Goal: Navigation & Orientation: Find specific page/section

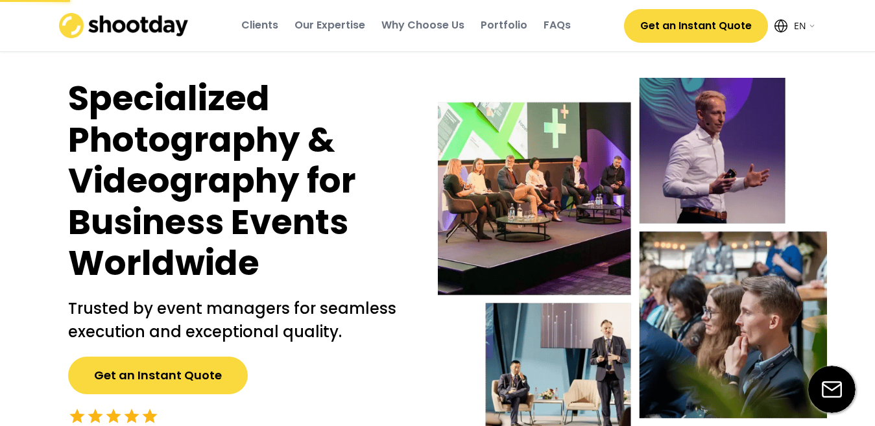
select select ""en""
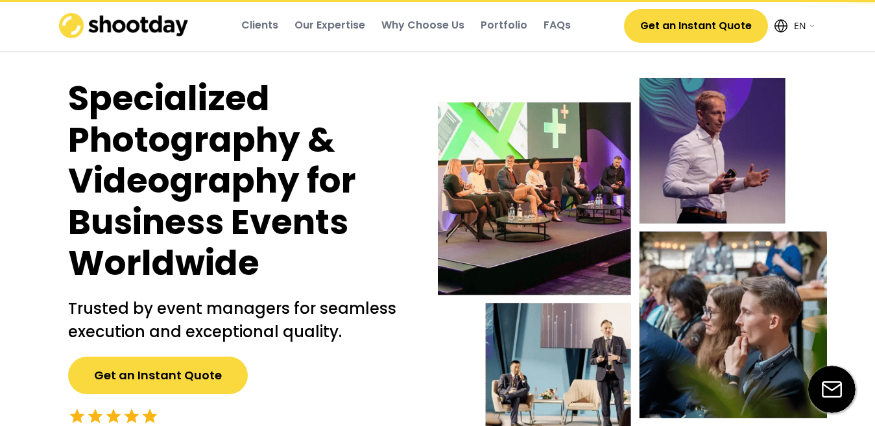
click at [812, 31] on select "English EN AR" at bounding box center [803, 26] width 26 height 26
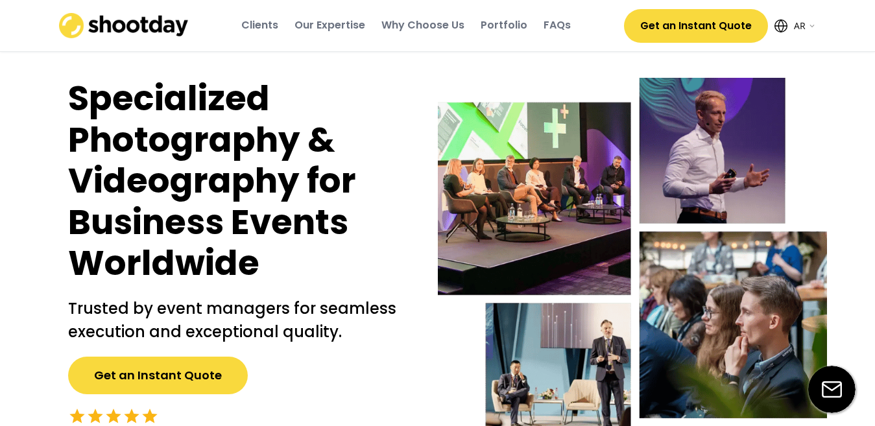
click at [790, 13] on select "English EN AR" at bounding box center [803, 26] width 26 height 26
select select ""ar""
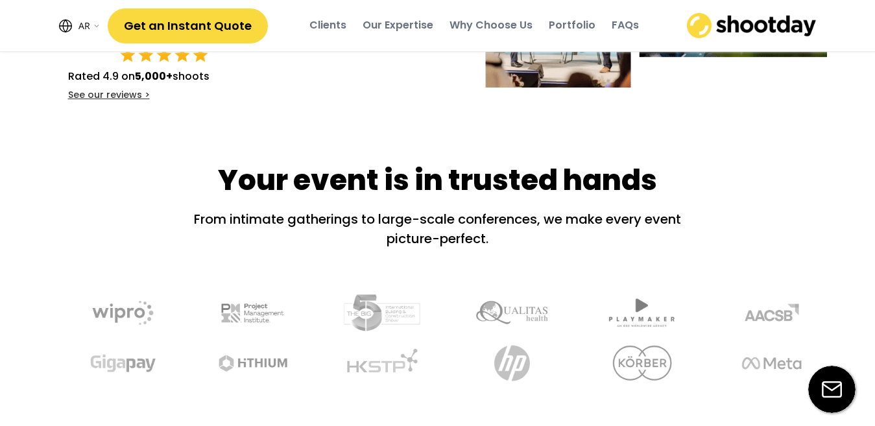
scroll to position [399, 0]
